Goal: Task Accomplishment & Management: Complete application form

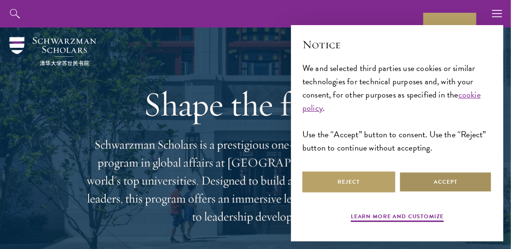
click at [446, 182] on button "Accept" at bounding box center [445, 182] width 93 height 21
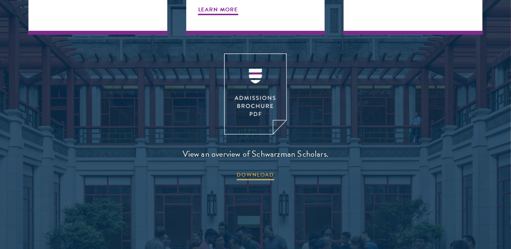
scroll to position [1162, 0]
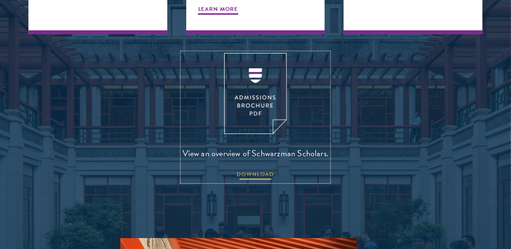
click at [255, 170] on span "DOWNLOAD" at bounding box center [255, 175] width 37 height 11
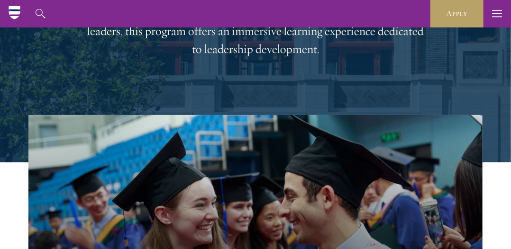
scroll to position [0, 0]
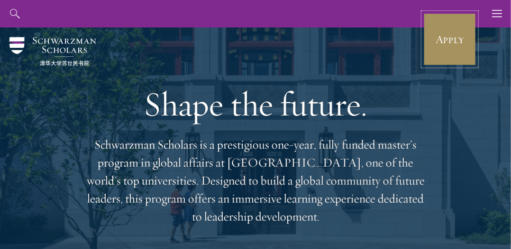
click at [437, 43] on link "Apply" at bounding box center [449, 39] width 53 height 53
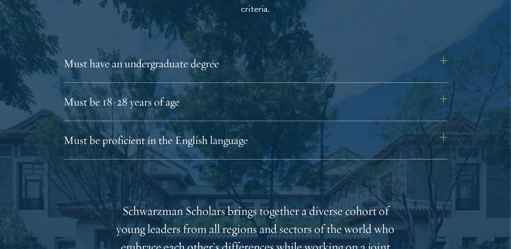
scroll to position [1278, 0]
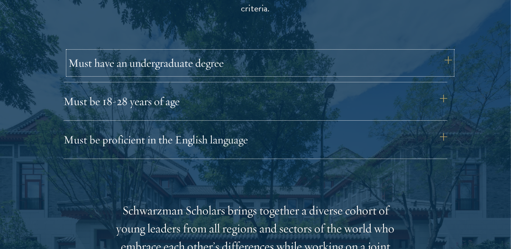
click at [443, 55] on button "Must have an undergraduate degree" at bounding box center [260, 63] width 384 height 23
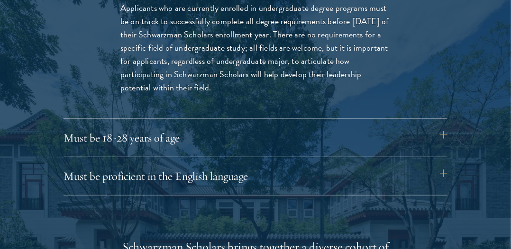
scroll to position [1374, 0]
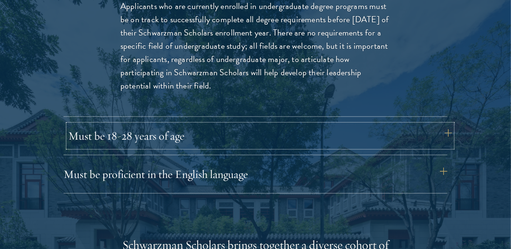
click at [433, 128] on button "Must be 18-28 years of age" at bounding box center [260, 136] width 384 height 23
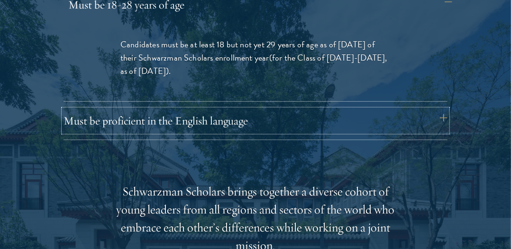
click at [433, 128] on button "Must be proficient in the English language" at bounding box center [255, 120] width 384 height 23
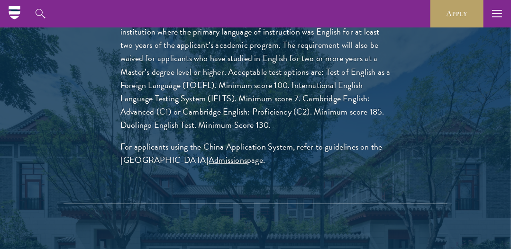
scroll to position [1478, 0]
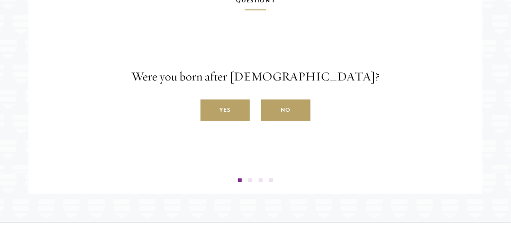
scroll to position [1592, 0]
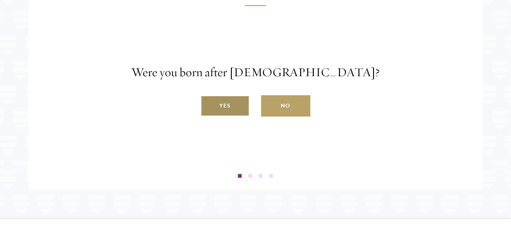
click at [233, 117] on label "Yes" at bounding box center [224, 106] width 49 height 21
click at [209, 105] on input "Yes" at bounding box center [204, 101] width 9 height 9
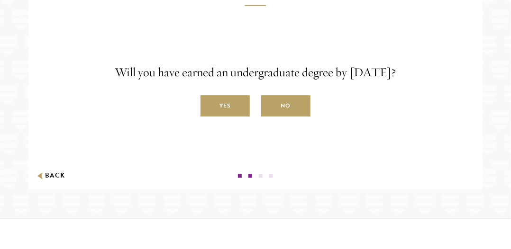
click at [233, 117] on label "Yes" at bounding box center [224, 106] width 49 height 21
click at [209, 105] on input "Yes" at bounding box center [204, 101] width 9 height 9
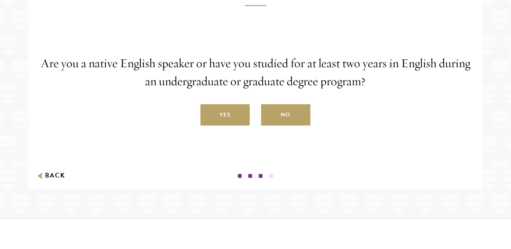
click at [233, 126] on label "Yes" at bounding box center [224, 115] width 49 height 21
click at [209, 114] on input "Yes" at bounding box center [204, 110] width 9 height 9
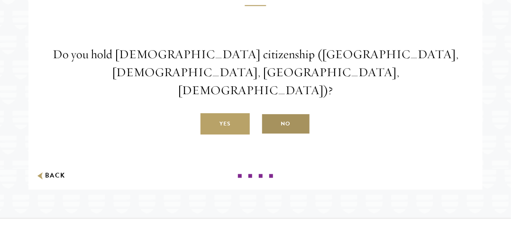
click at [277, 135] on label "No" at bounding box center [285, 124] width 49 height 21
click at [270, 123] on input "No" at bounding box center [265, 119] width 9 height 9
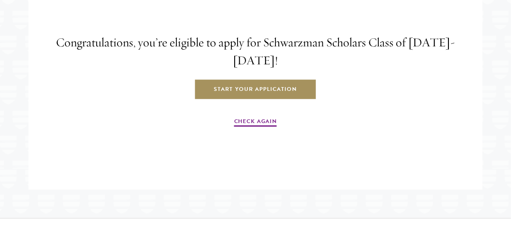
click at [249, 100] on link "Start Your Application" at bounding box center [255, 89] width 123 height 21
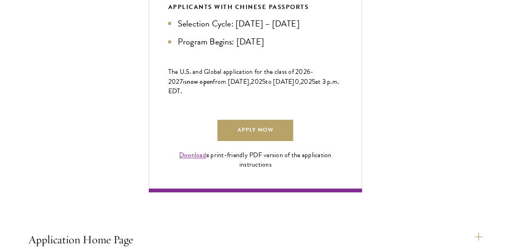
scroll to position [605, 0]
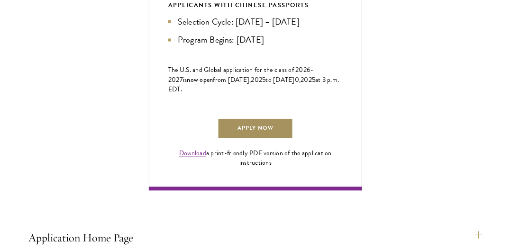
click at [256, 140] on link "Apply Now" at bounding box center [256, 128] width 76 height 21
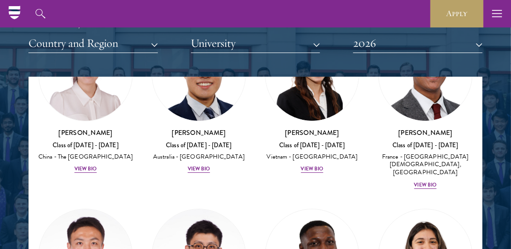
scroll to position [3683, 0]
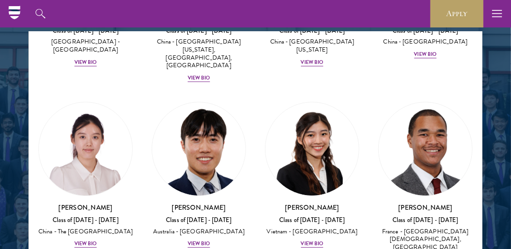
scroll to position [1638, 0]
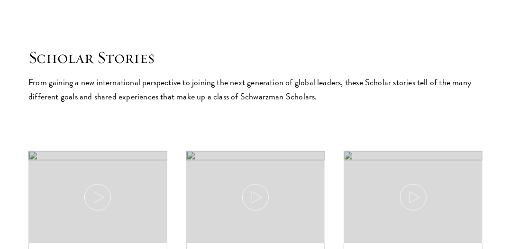
click at [0, 0] on button at bounding box center [0, 0] width 0 height 0
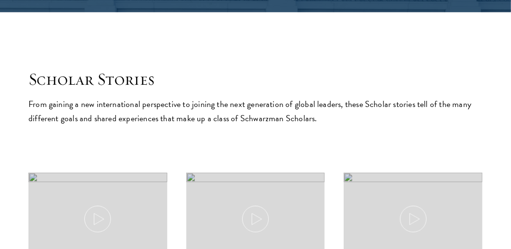
scroll to position [1621, 0]
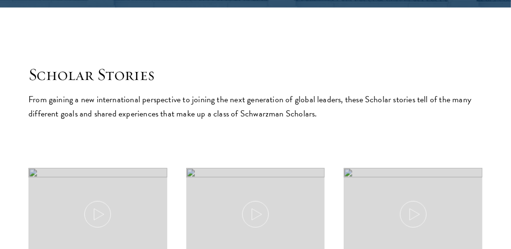
click at [0, 0] on section "Scholar Stories From gaining a new international perspective to joining the nex…" at bounding box center [0, 0] width 0 height 0
drag, startPoint x: 291, startPoint y: 209, endPoint x: 298, endPoint y: 215, distance: 9.1
click at [0, 0] on section "Scholar Stories From gaining a new international perspective to joining the nex…" at bounding box center [0, 0] width 0 height 0
click at [0, 0] on button at bounding box center [0, 0] width 0 height 0
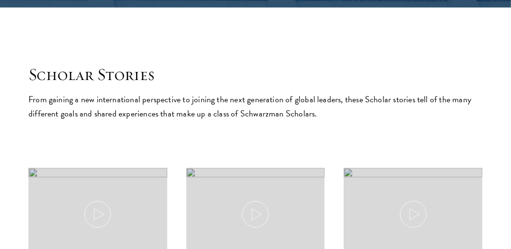
click at [0, 0] on button at bounding box center [0, 0] width 0 height 0
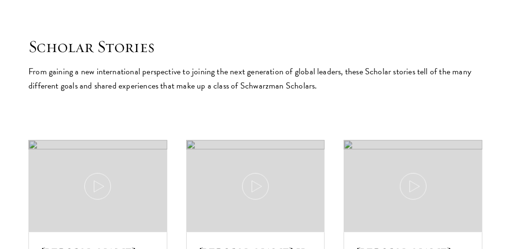
scroll to position [1649, 0]
click at [0, 0] on button at bounding box center [0, 0] width 0 height 0
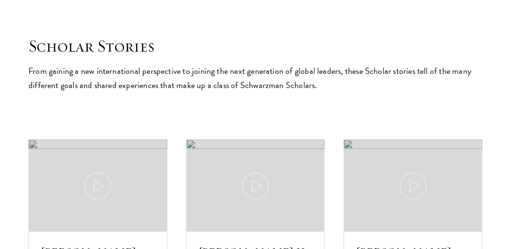
click at [0, 0] on button at bounding box center [0, 0] width 0 height 0
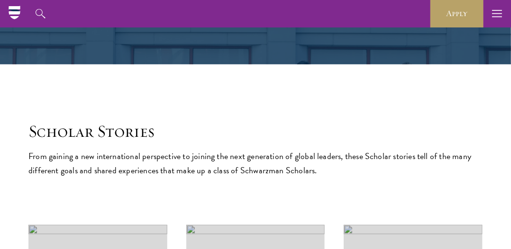
scroll to position [1563, 0]
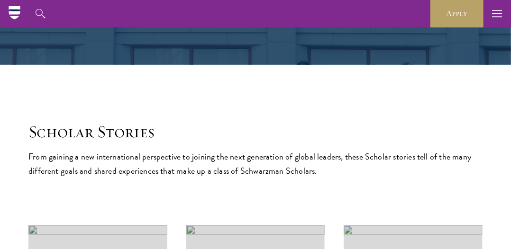
click at [0, 0] on div at bounding box center [0, 0] width 0 height 0
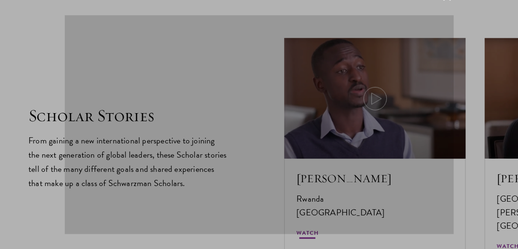
scroll to position [3599, 0]
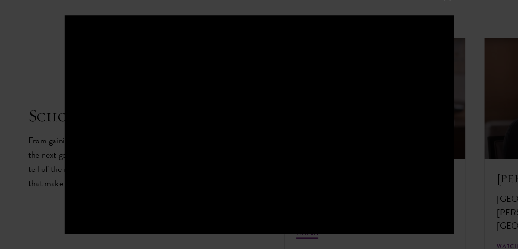
click at [472, 174] on div at bounding box center [259, 124] width 518 height 249
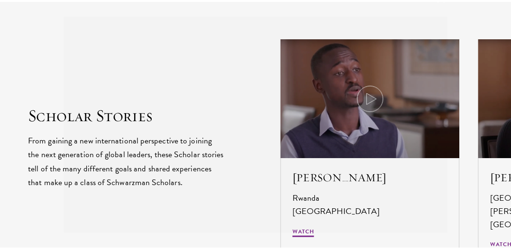
scroll to position [3563, 0]
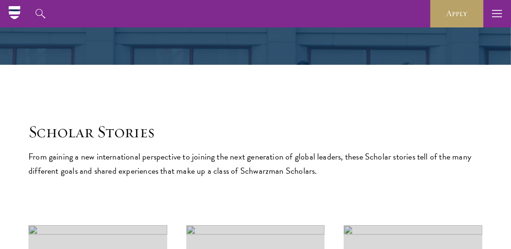
click at [0, 0] on icon at bounding box center [0, 0] width 0 height 0
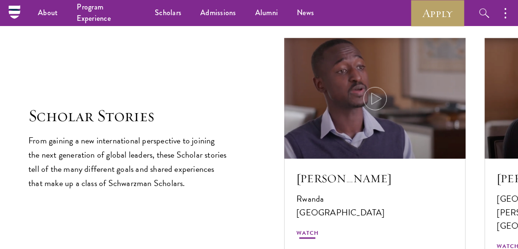
scroll to position [3599, 0]
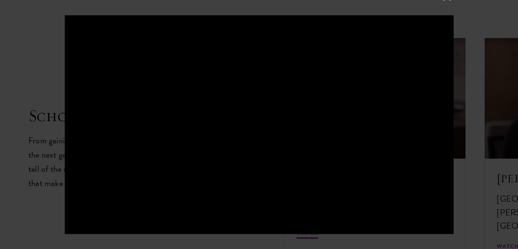
click at [464, 35] on div at bounding box center [259, 124] width 518 height 249
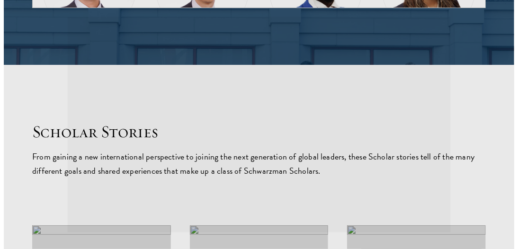
scroll to position [3563, 0]
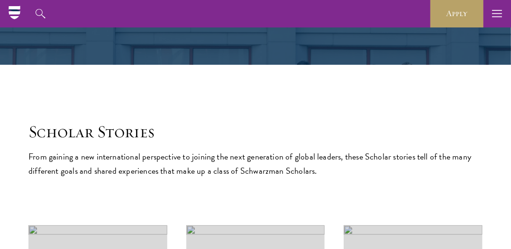
drag, startPoint x: 292, startPoint y: 177, endPoint x: 296, endPoint y: 188, distance: 11.5
click at [0, 0] on div "Justus Uwayesu Rwanda Harvard University Watch" at bounding box center [0, 0] width 0 height 0
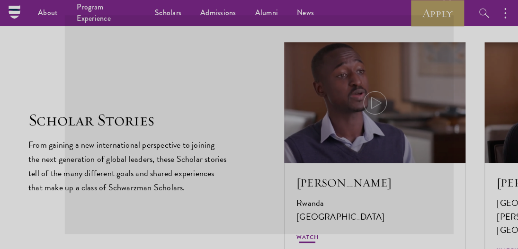
scroll to position [3599, 0]
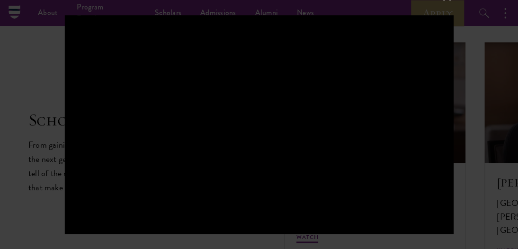
click at [478, 23] on div at bounding box center [259, 124] width 518 height 249
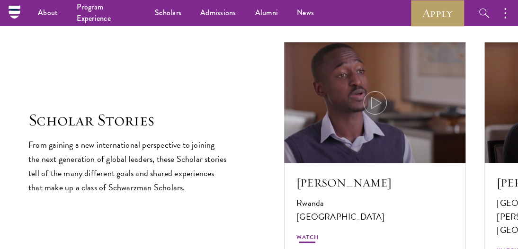
scroll to position [3563, 0]
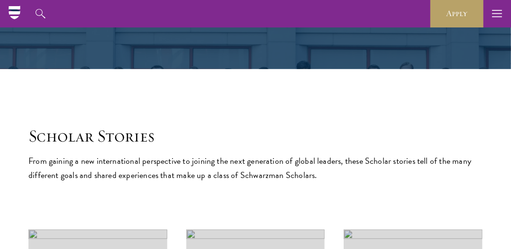
drag, startPoint x: 357, startPoint y: 184, endPoint x: 342, endPoint y: 169, distance: 21.1
click at [0, 0] on div "Justus Uwayesu Rwanda Harvard University Watch" at bounding box center [0, 0] width 0 height 0
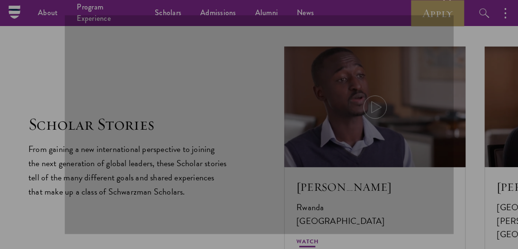
scroll to position [3599, 0]
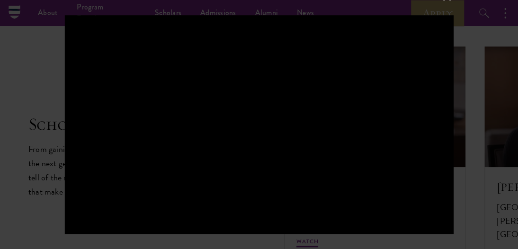
click at [478, 9] on div at bounding box center [259, 124] width 518 height 249
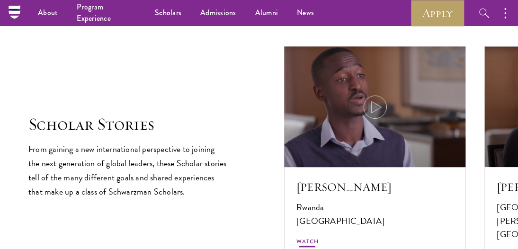
scroll to position [3563, 0]
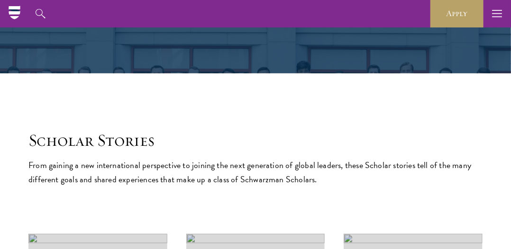
drag, startPoint x: 409, startPoint y: 71, endPoint x: 432, endPoint y: 109, distance: 44.0
click at [0, 0] on div at bounding box center [0, 0] width 0 height 0
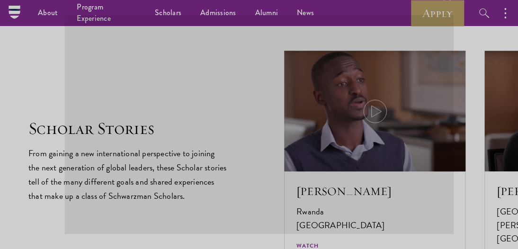
scroll to position [3599, 0]
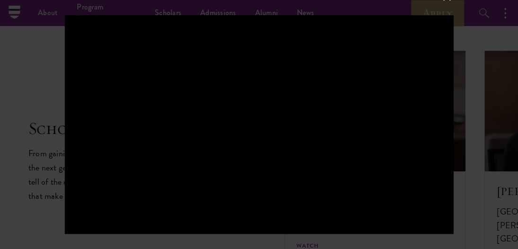
click at [488, 49] on div at bounding box center [259, 124] width 518 height 249
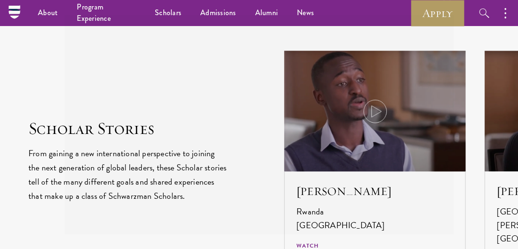
scroll to position [3563, 0]
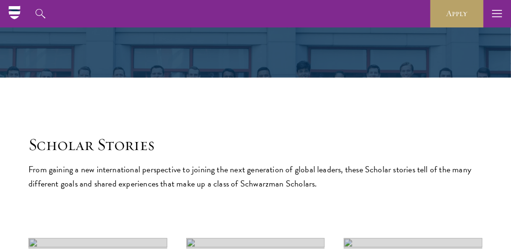
drag, startPoint x: 373, startPoint y: 112, endPoint x: 320, endPoint y: 169, distance: 77.8
click at [0, 0] on div at bounding box center [0, 0] width 0 height 0
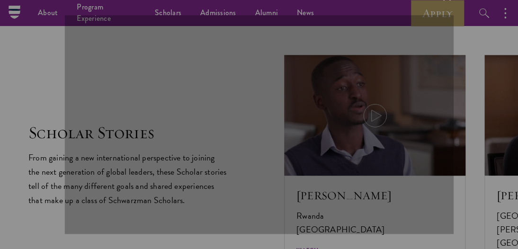
scroll to position [3599, 0]
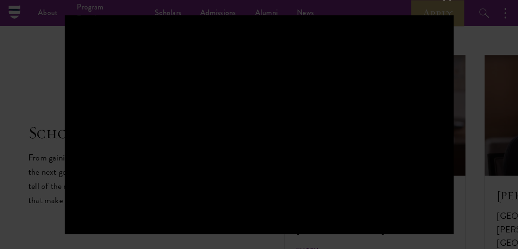
click at [462, 25] on div at bounding box center [259, 124] width 518 height 249
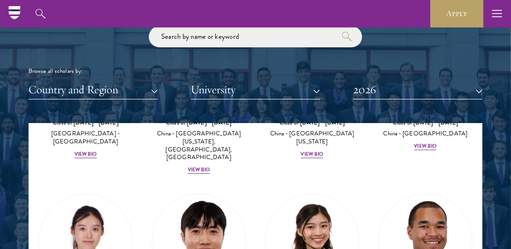
scroll to position [1160, 0]
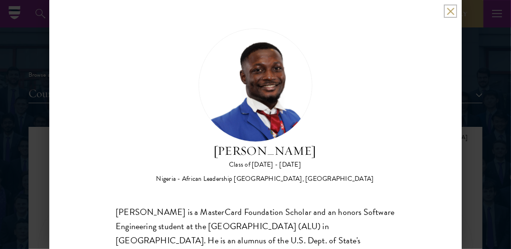
click at [451, 12] on button at bounding box center [450, 11] width 8 height 8
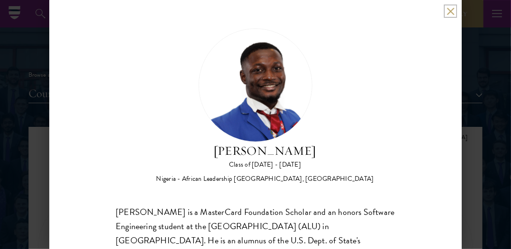
scroll to position [112, 0]
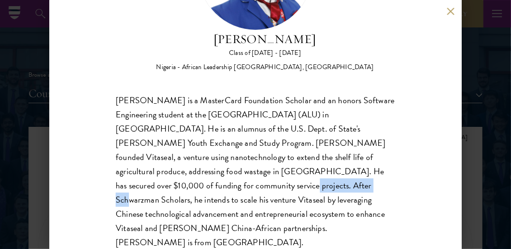
drag, startPoint x: 112, startPoint y: 185, endPoint x: 190, endPoint y: 181, distance: 77.8
click at [190, 181] on div "Jesse Maikarfi Class of 2025 - 2026 Nigeria - African Leadership University, Rw…" at bounding box center [255, 124] width 412 height 249
copy div "Schwarzman Scholars"
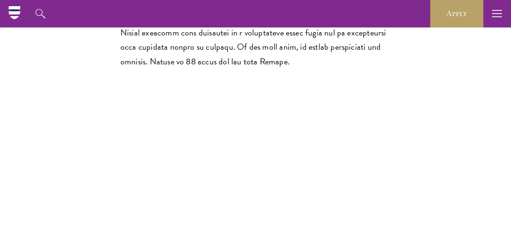
scroll to position [531, 0]
